Goal: Information Seeking & Learning: Find specific fact

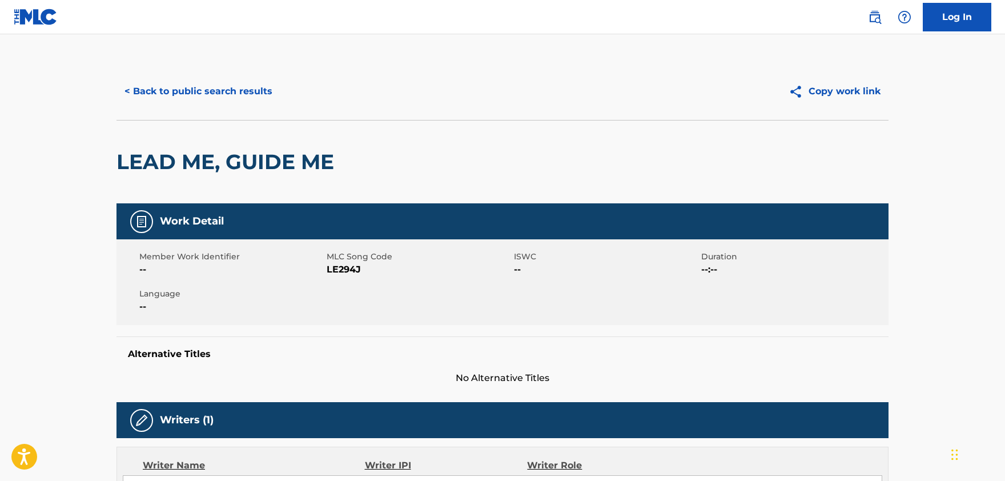
click at [200, 86] on button "< Back to public search results" at bounding box center [199, 91] width 164 height 29
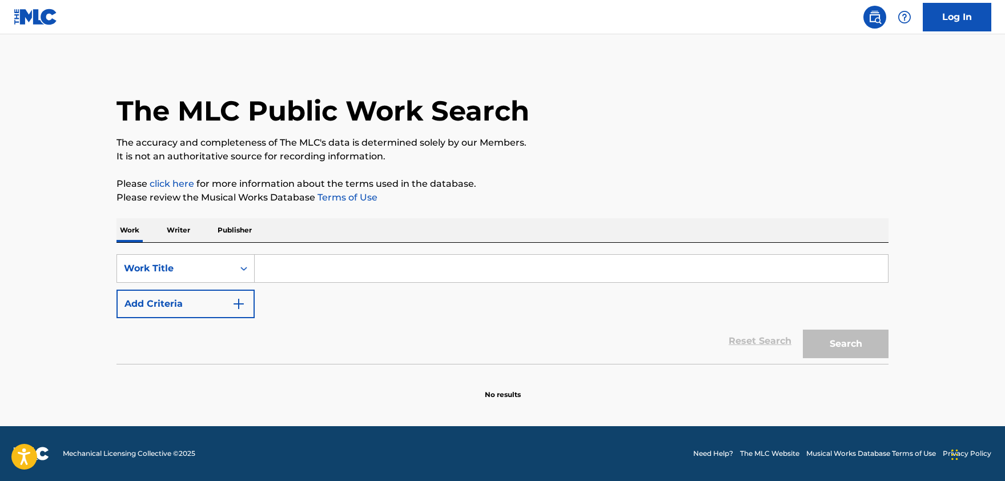
click at [274, 261] on input "Search Form" at bounding box center [571, 268] width 633 height 27
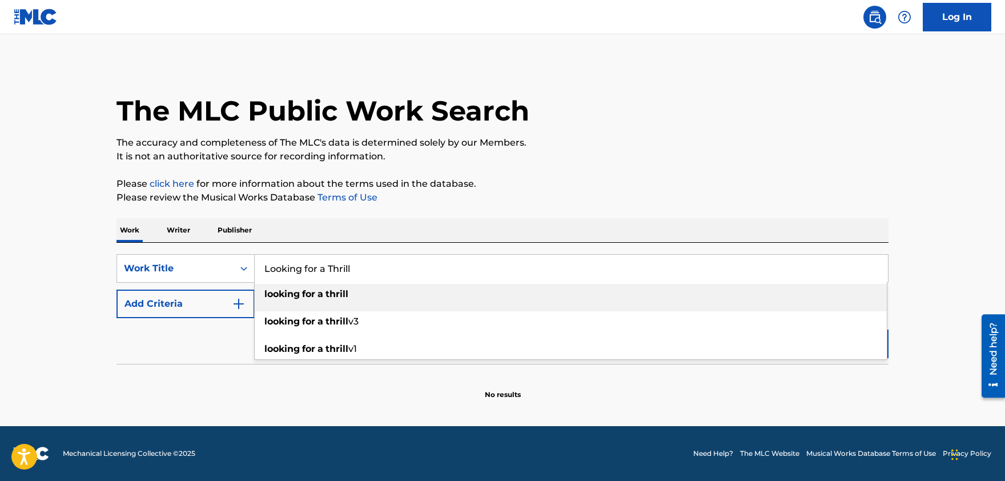
type input "Looking for a Thrill"
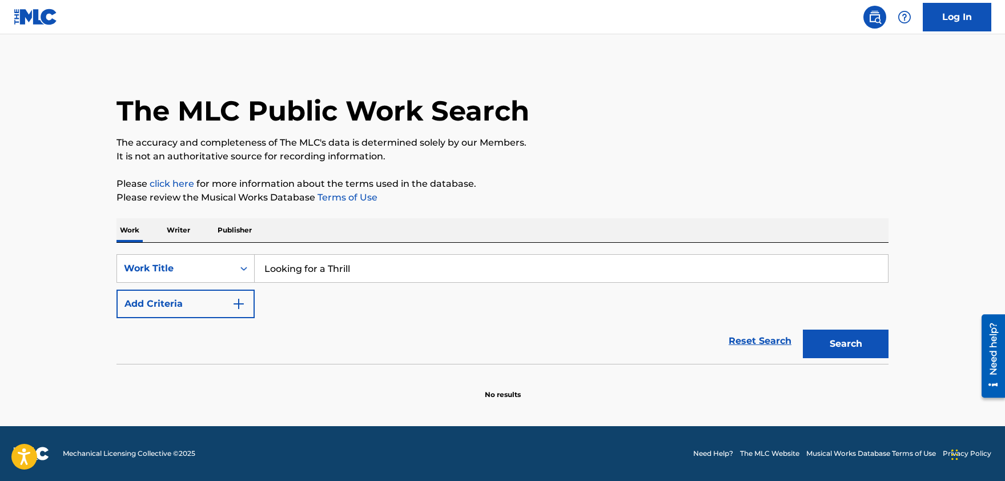
click at [221, 309] on button "Add Criteria" at bounding box center [186, 304] width 138 height 29
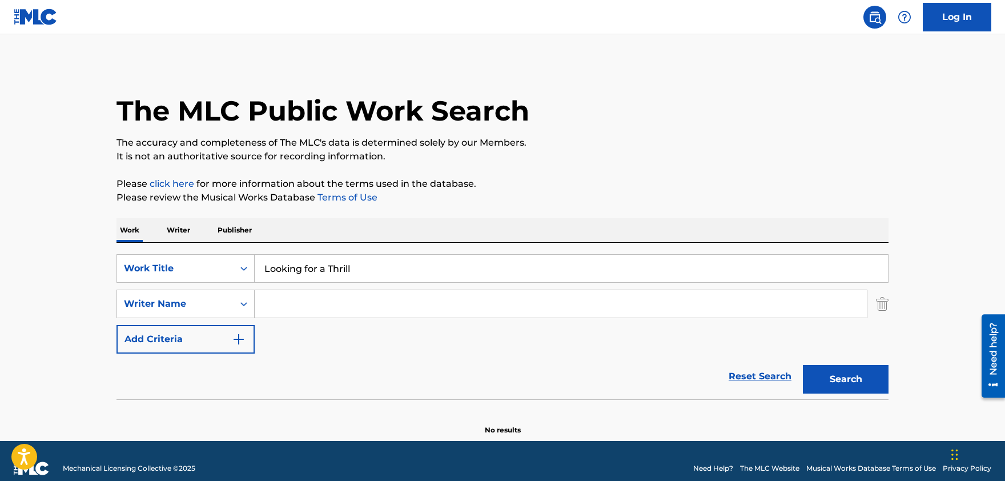
click at [348, 307] on input "Search Form" at bounding box center [561, 303] width 612 height 27
paste input "[PERSON_NAME]"
type input "[PERSON_NAME]"
click at [857, 380] on button "Search" at bounding box center [846, 379] width 86 height 29
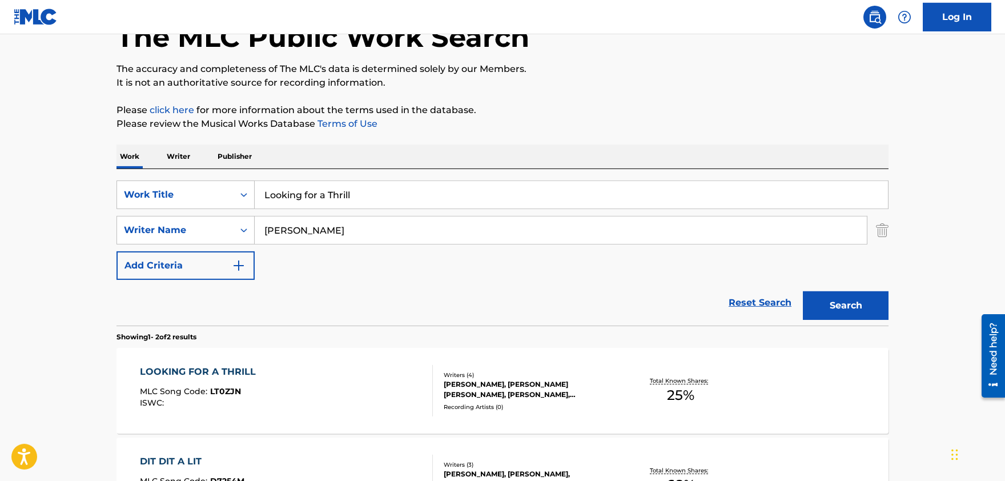
scroll to position [188, 0]
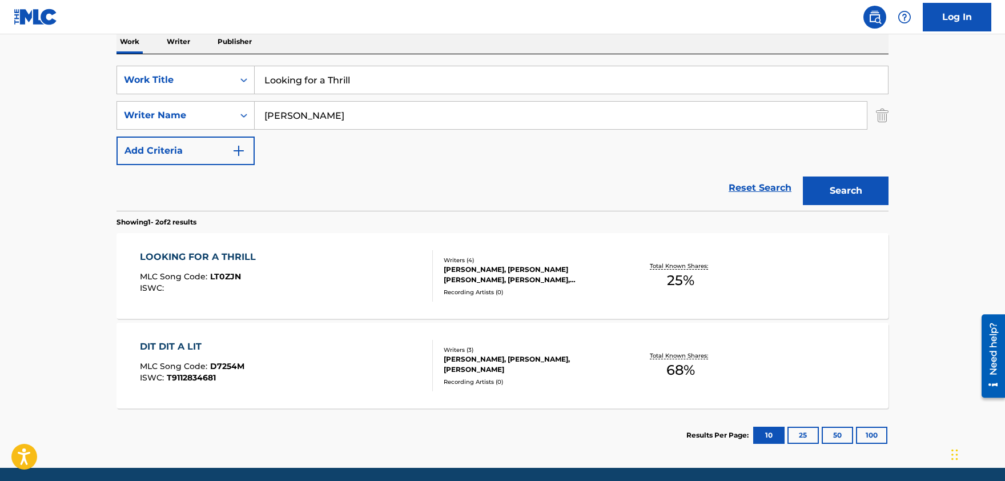
click at [192, 258] on div "LOOKING FOR A THRILL" at bounding box center [201, 257] width 122 height 14
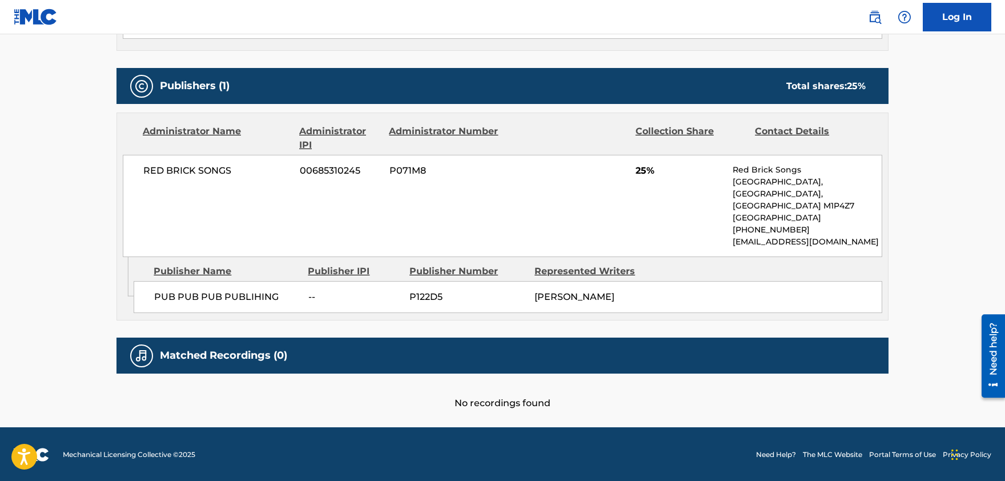
scroll to position [192, 0]
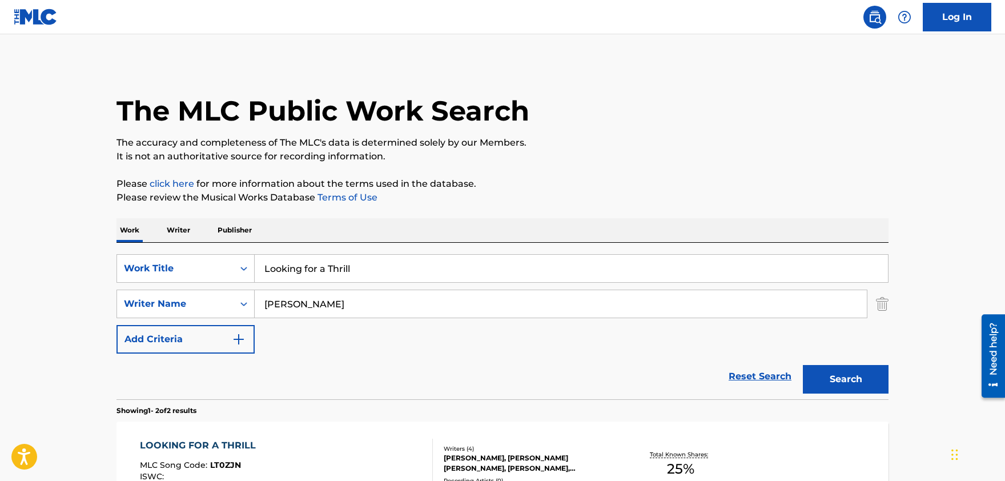
click at [308, 280] on input "Looking for a Thrill" at bounding box center [571, 268] width 633 height 27
click at [309, 280] on input "Looking for a Thrill" at bounding box center [571, 268] width 633 height 27
paste input "Gonna Fly Now","
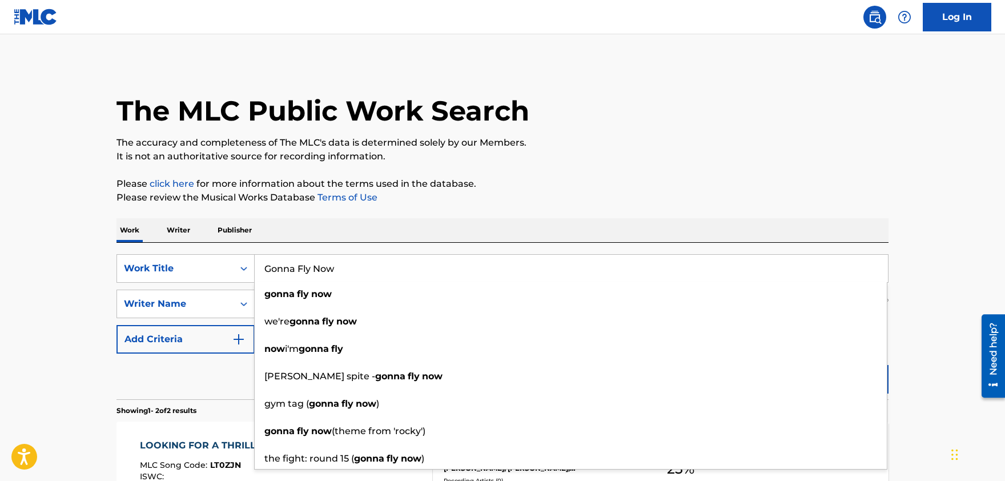
type input "Gonna Fly Now"
click at [508, 204] on p "Please review the Musical Works Database Terms of Use" at bounding box center [503, 198] width 772 height 14
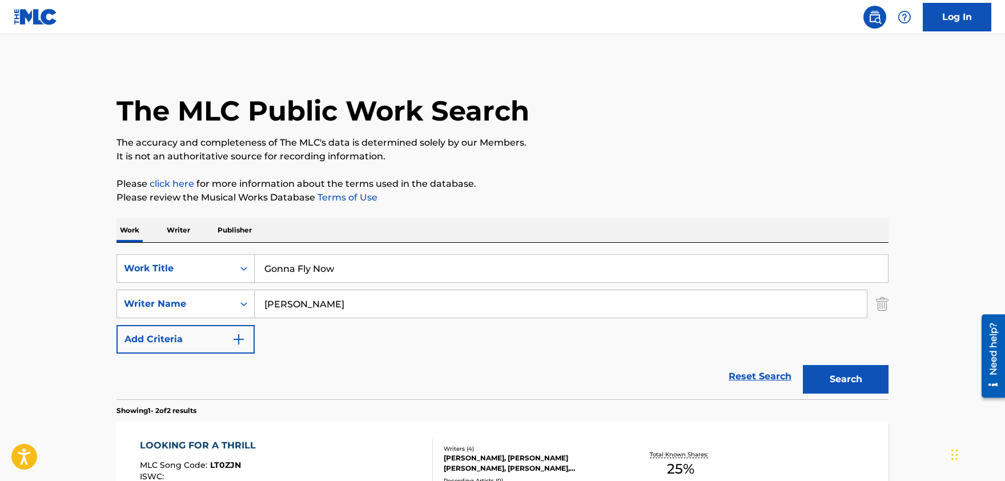
drag, startPoint x: 331, startPoint y: 305, endPoint x: 138, endPoint y: 281, distance: 193.9
click at [255, 290] on input "[PERSON_NAME]" at bounding box center [561, 303] width 612 height 27
paste input "[PERSON_NAME]"
type input "[PERSON_NAME]"
click at [825, 380] on button "Search" at bounding box center [846, 379] width 86 height 29
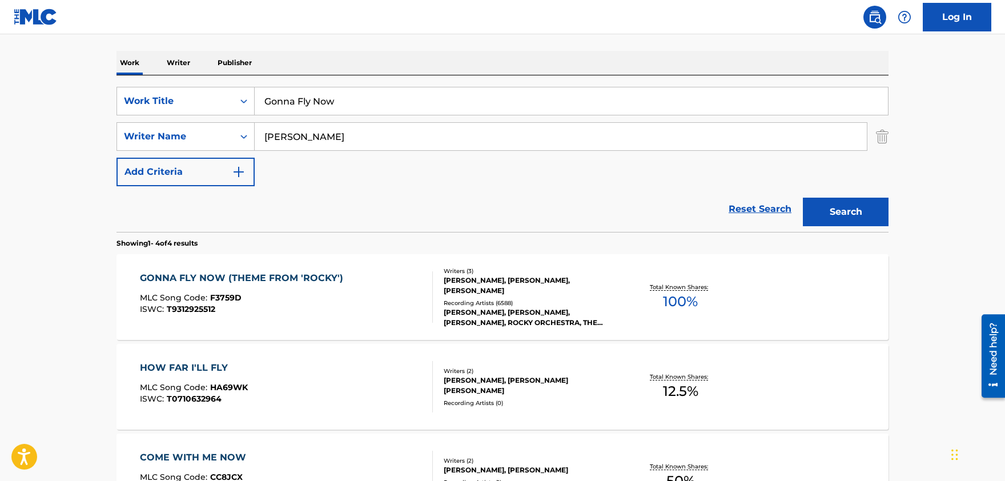
scroll to position [188, 0]
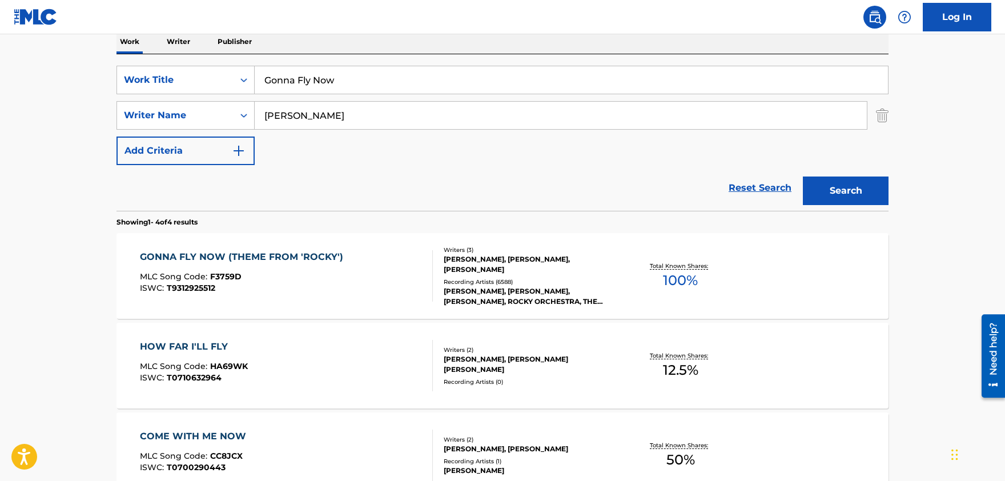
click at [253, 256] on div "GONNA FLY NOW (THEME FROM 'ROCKY')" at bounding box center [244, 257] width 209 height 14
